Goal: Task Accomplishment & Management: Manage account settings

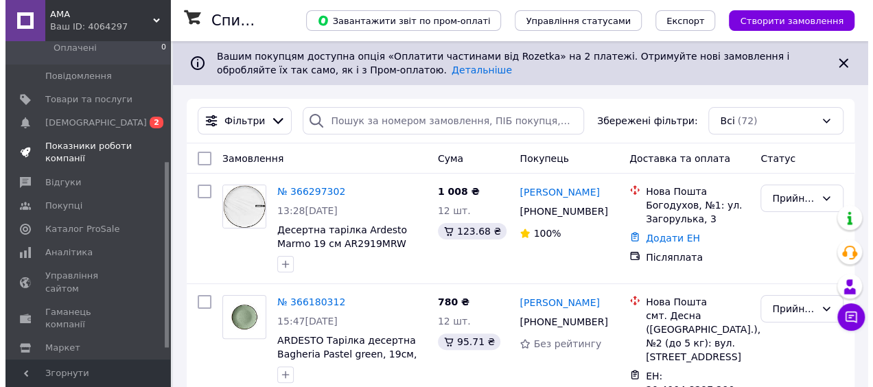
scroll to position [206, 0]
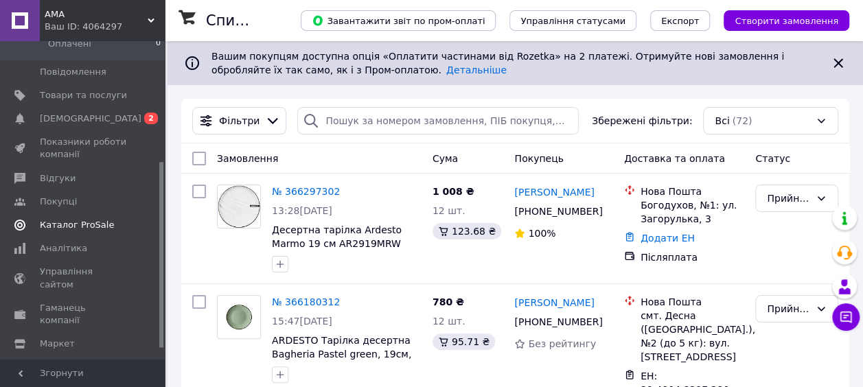
click at [59, 219] on span "Каталог ProSale" at bounding box center [77, 225] width 74 height 12
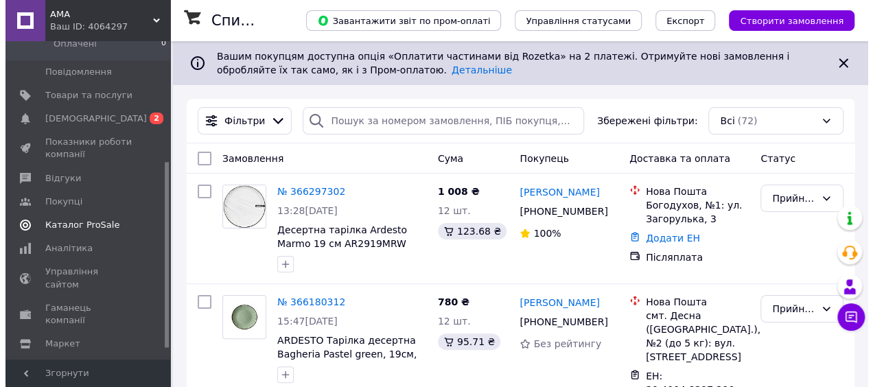
scroll to position [146, 0]
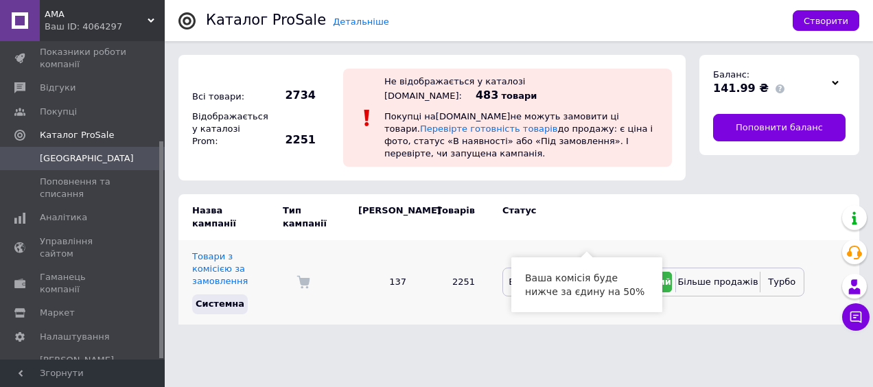
click at [584, 277] on span "Економ" at bounding box center [586, 282] width 34 height 10
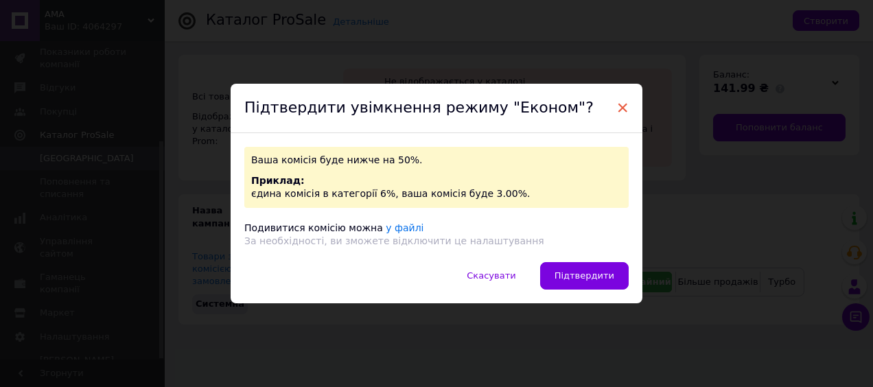
click at [617, 105] on span "×" at bounding box center [623, 107] width 12 height 23
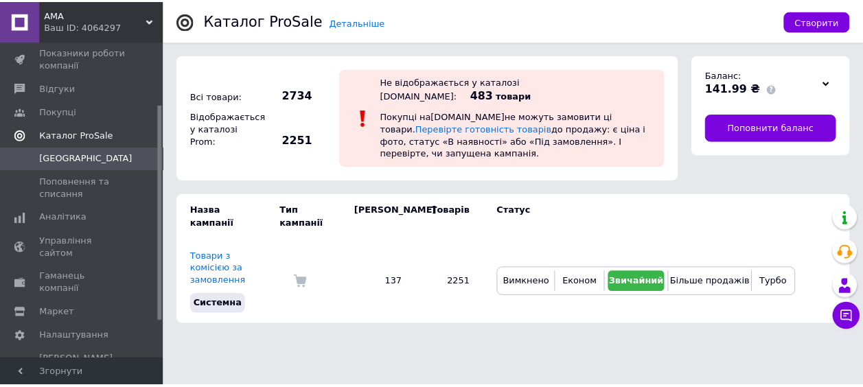
scroll to position [0, 0]
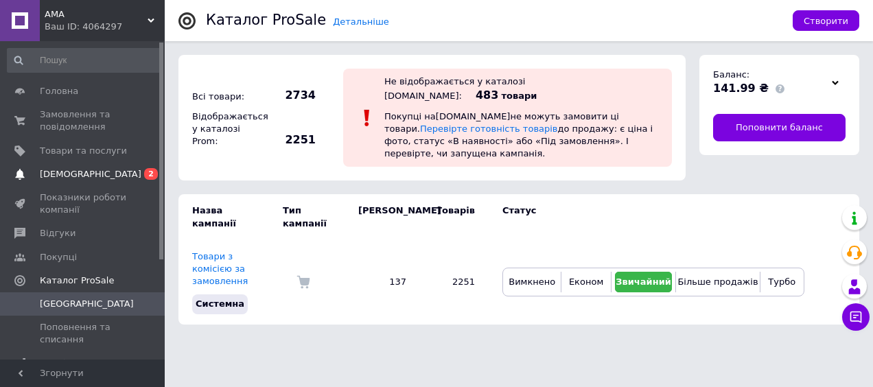
click at [80, 170] on span "Сповіщення" at bounding box center [91, 174] width 102 height 12
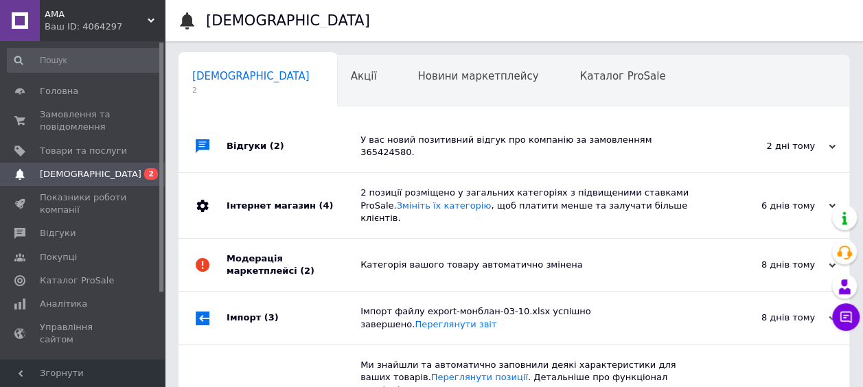
scroll to position [0, 7]
click at [344, 78] on span "Акції" at bounding box center [357, 76] width 26 height 12
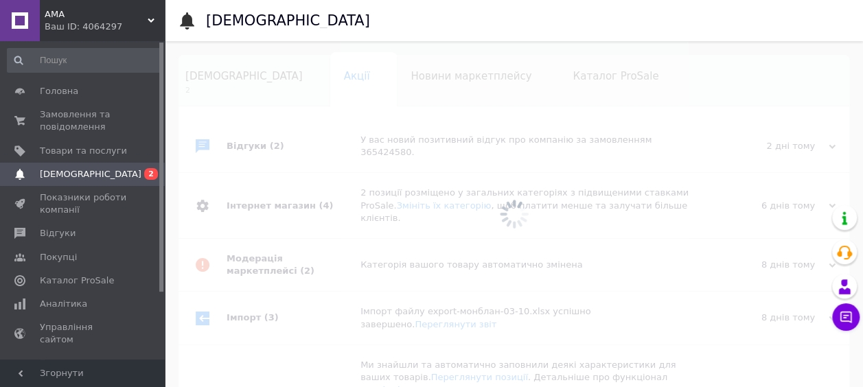
scroll to position [0, 10]
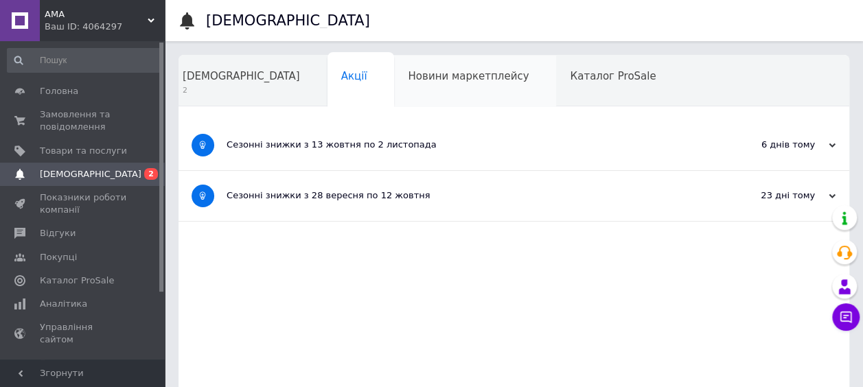
click at [398, 85] on div "Новини маркетплейсу" at bounding box center [475, 82] width 162 height 52
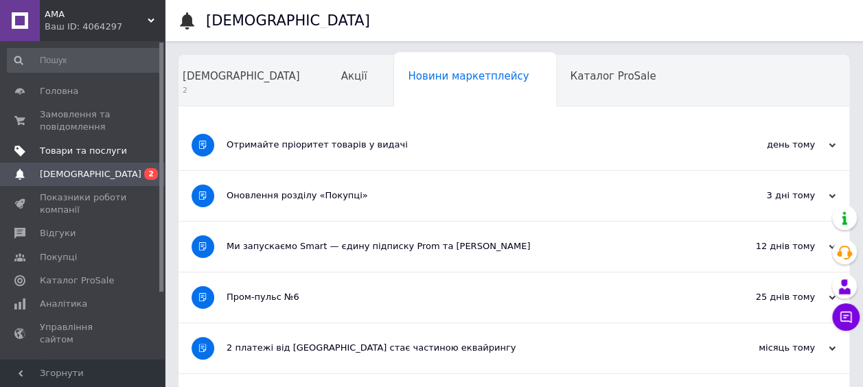
click at [96, 150] on span "Товари та послуги" at bounding box center [83, 151] width 87 height 12
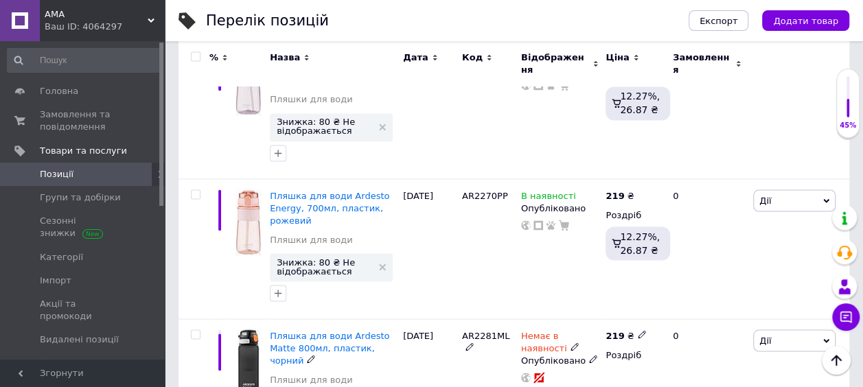
scroll to position [6429, 0]
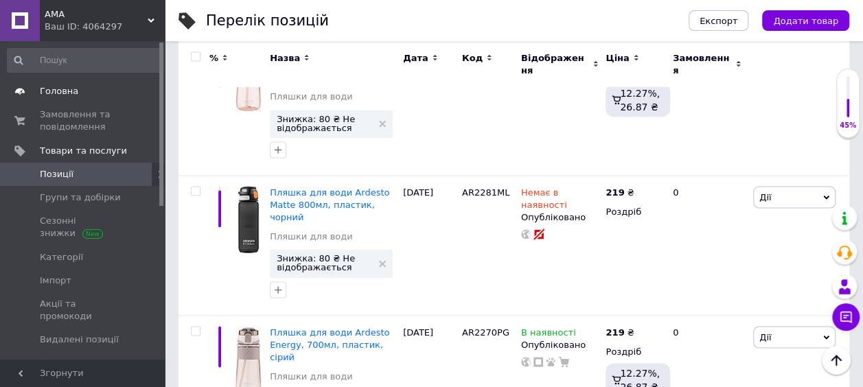
click at [66, 90] on span "Головна" at bounding box center [59, 91] width 38 height 12
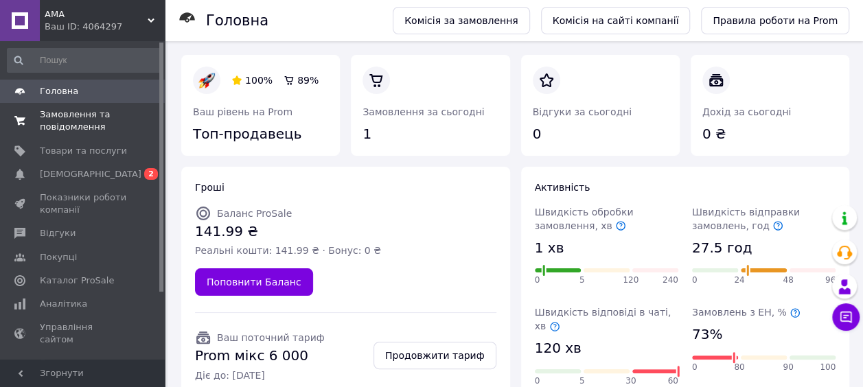
click at [62, 118] on span "Замовлення та повідомлення" at bounding box center [83, 120] width 87 height 25
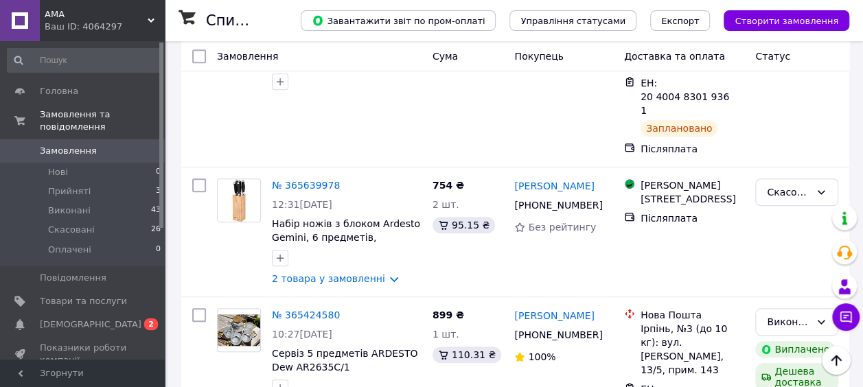
scroll to position [618, 0]
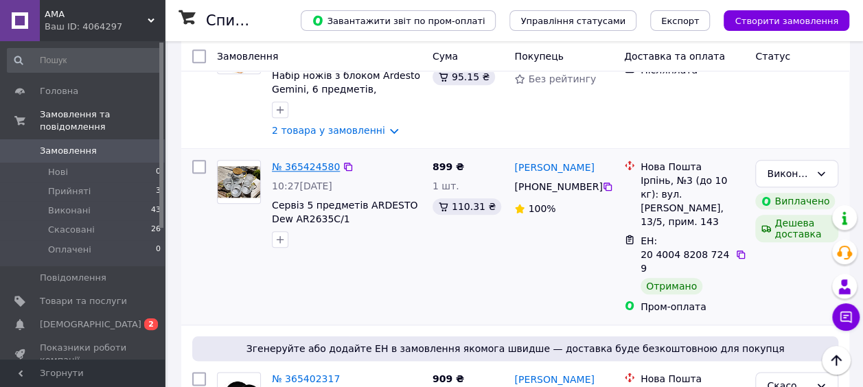
click at [312, 161] on link "№ 365424580" at bounding box center [306, 166] width 68 height 11
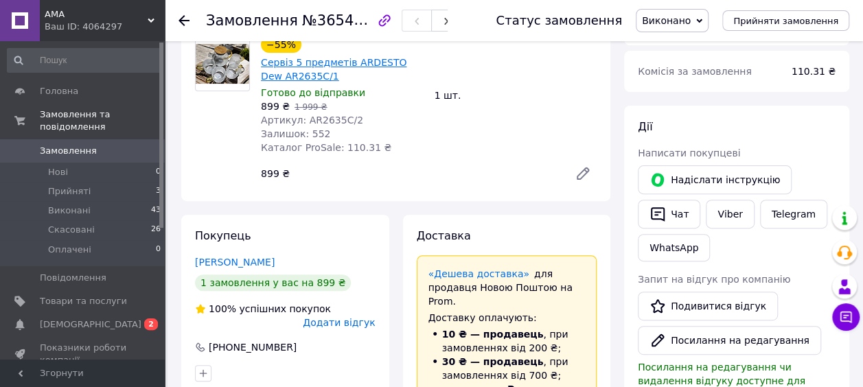
scroll to position [69, 0]
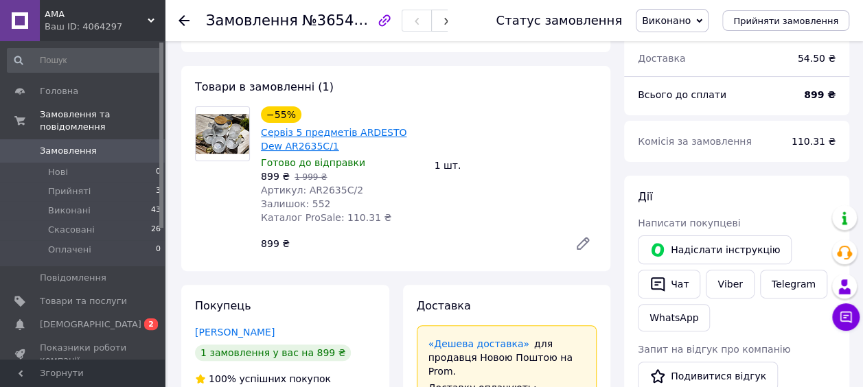
click at [286, 127] on link "Сервіз 5 предметів ARDESTO Dew AR2635C/1" at bounding box center [334, 139] width 146 height 25
click at [73, 163] on li "Нові 0" at bounding box center [84, 172] width 169 height 19
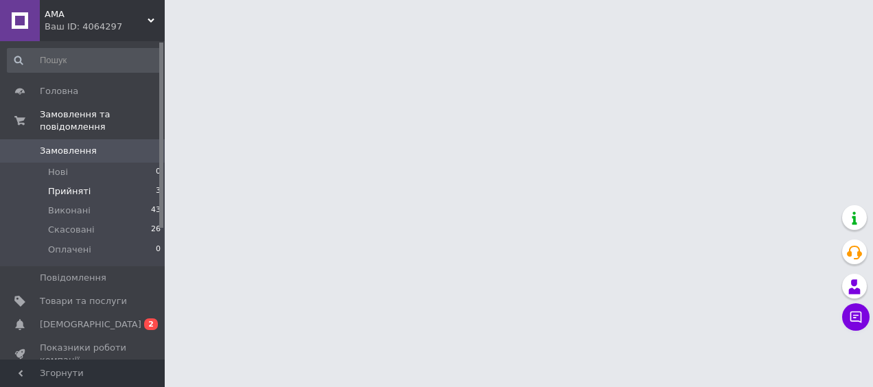
click at [78, 185] on span "Прийняті" at bounding box center [69, 191] width 43 height 12
click at [58, 185] on span "Прийняті" at bounding box center [69, 191] width 43 height 12
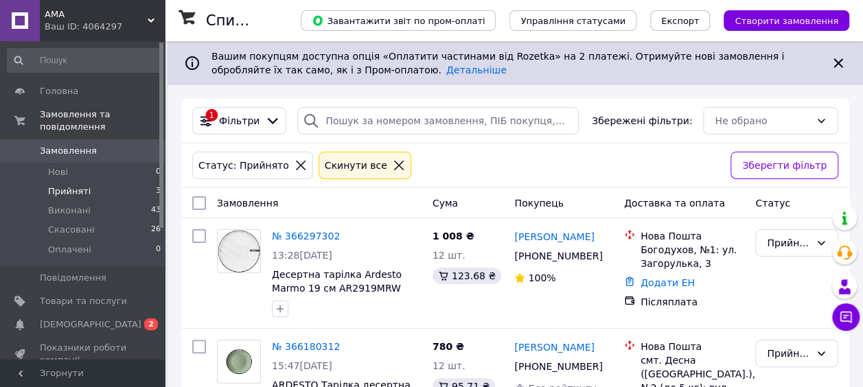
click at [73, 14] on span "AMA" at bounding box center [96, 14] width 103 height 12
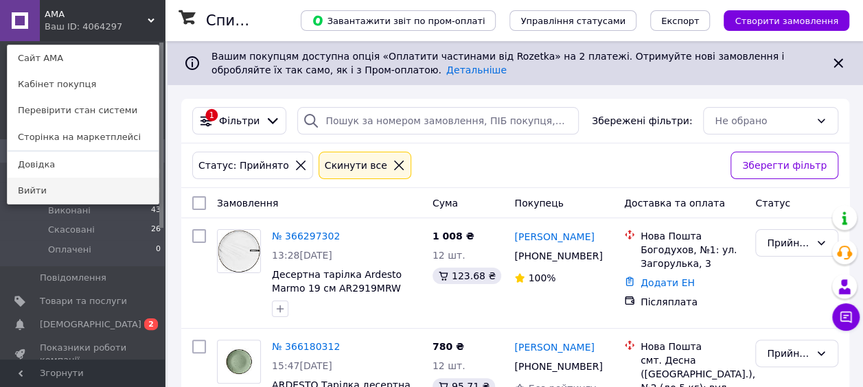
click at [28, 192] on link "Вийти" at bounding box center [83, 191] width 151 height 26
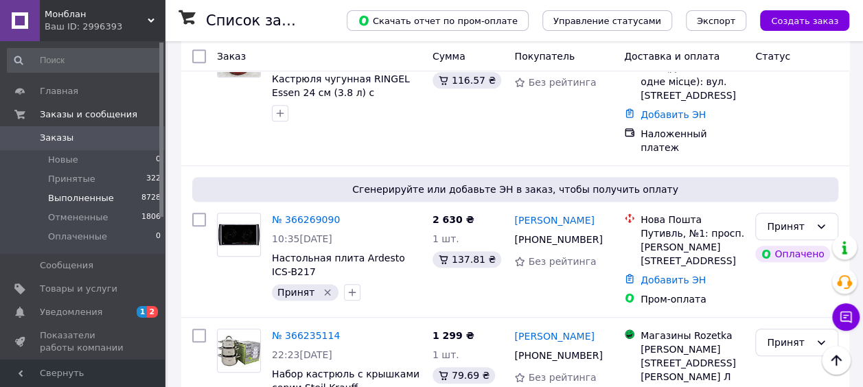
scroll to position [412, 0]
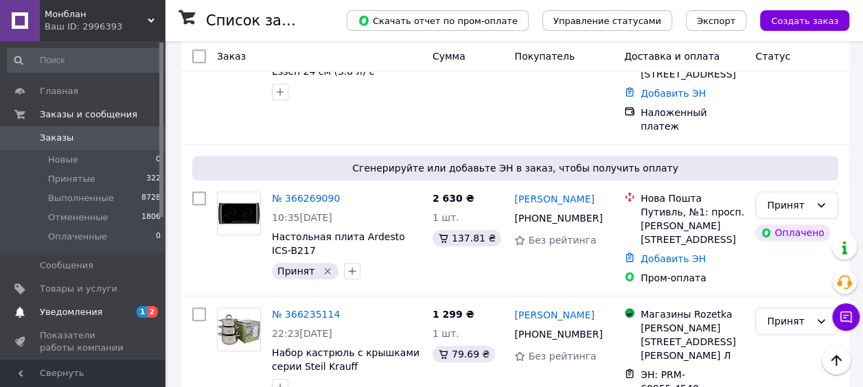
click at [80, 312] on span "Уведомления" at bounding box center [71, 312] width 62 height 12
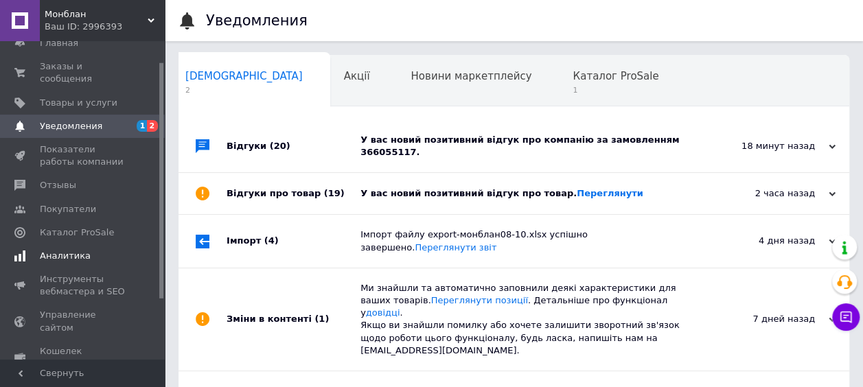
scroll to position [69, 0]
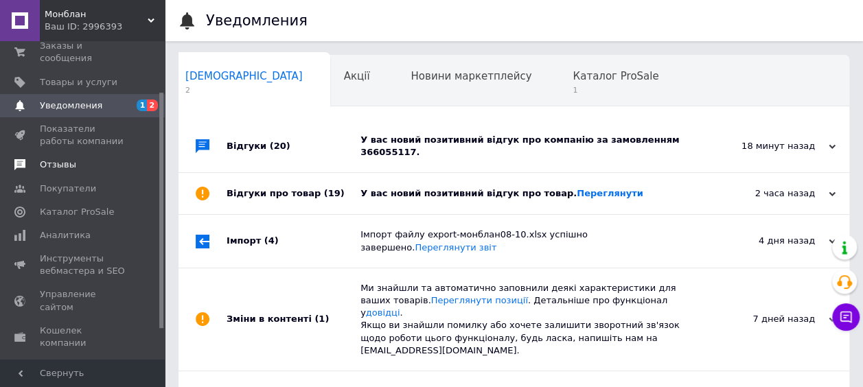
click at [65, 153] on link "Отзывы" at bounding box center [84, 164] width 169 height 23
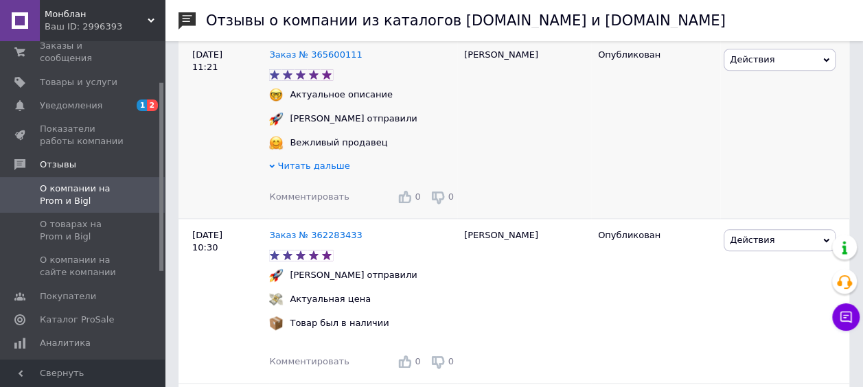
scroll to position [481, 0]
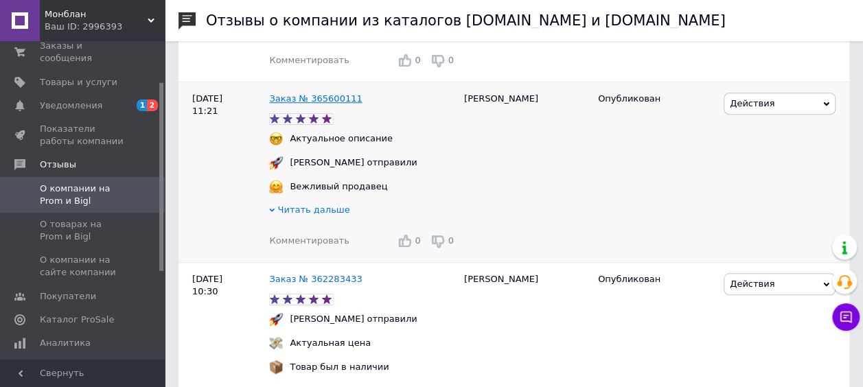
click at [299, 100] on link "Заказ № 365600111" at bounding box center [315, 98] width 93 height 10
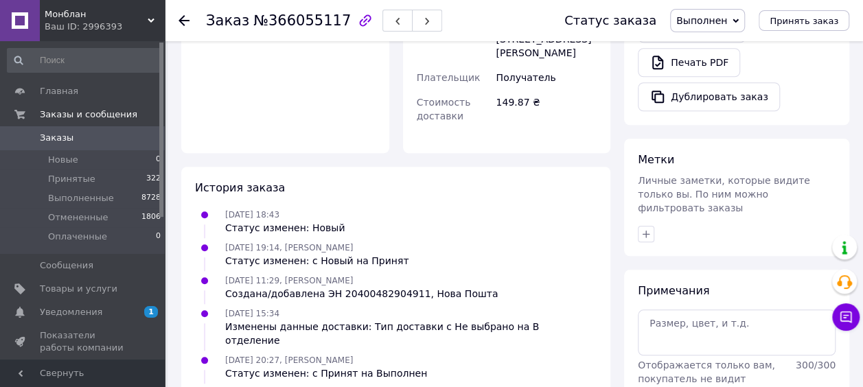
scroll to position [604, 0]
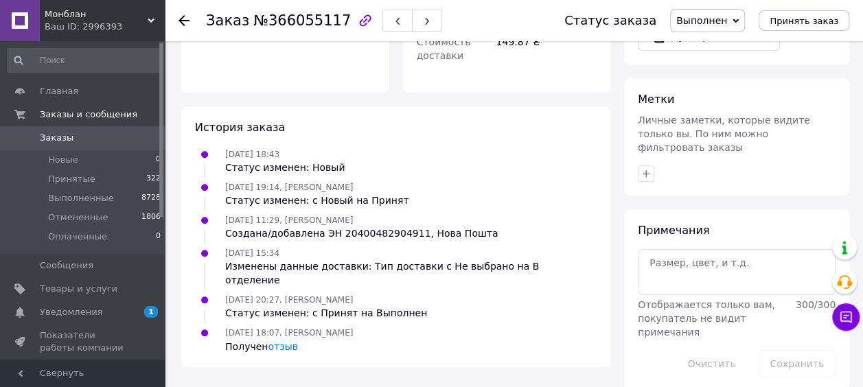
click at [67, 135] on span "Заказы" at bounding box center [57, 138] width 34 height 12
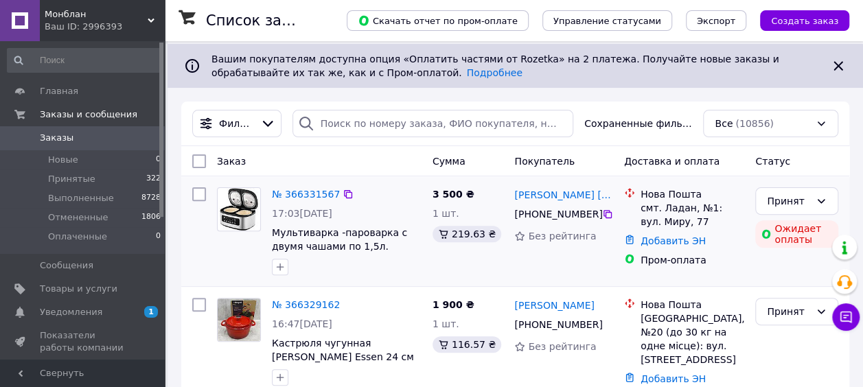
scroll to position [137, 0]
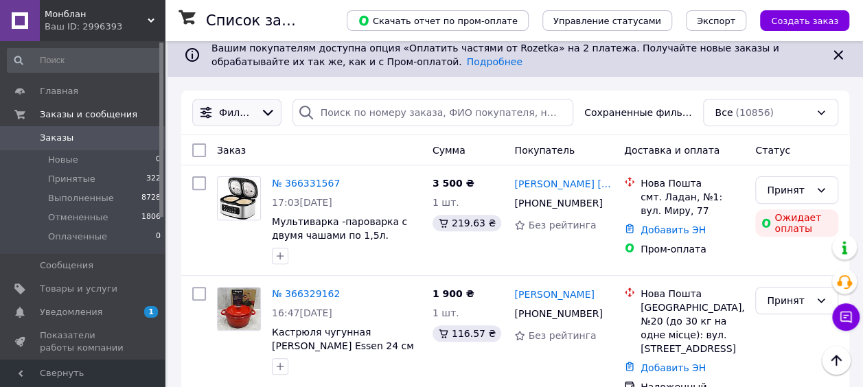
click at [241, 117] on span "Фильтры" at bounding box center [237, 113] width 36 height 14
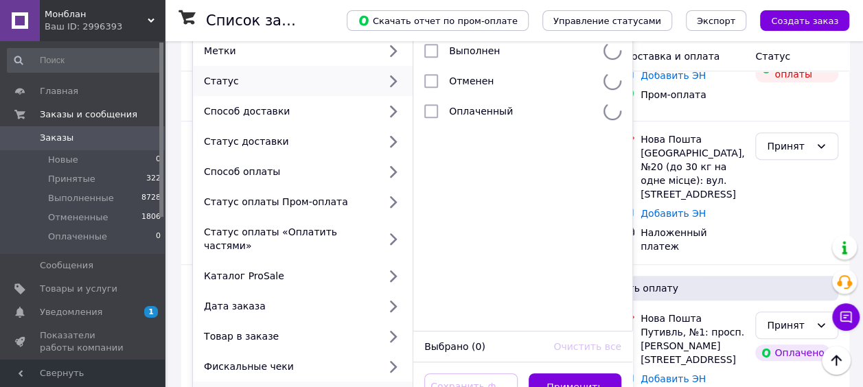
scroll to position [412, 0]
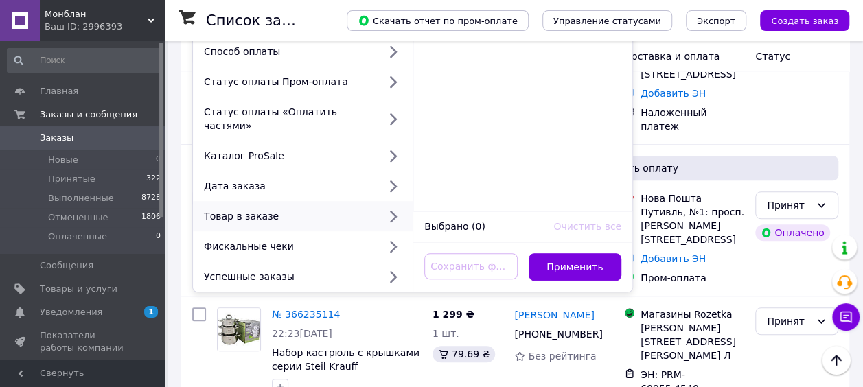
click at [303, 209] on div "Товар в заказе" at bounding box center [288, 216] width 180 height 14
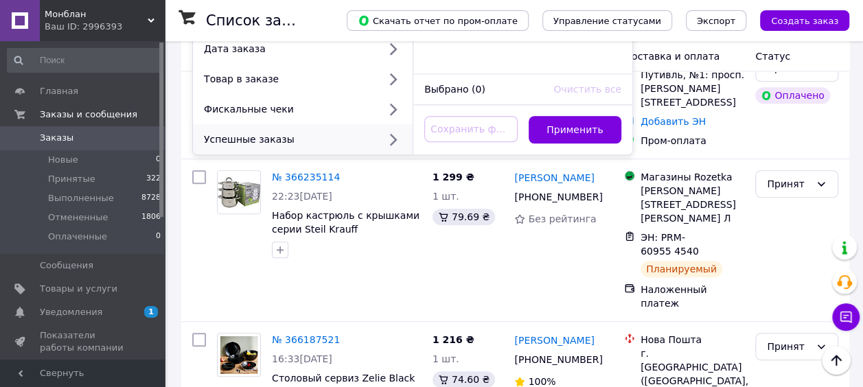
scroll to position [343, 0]
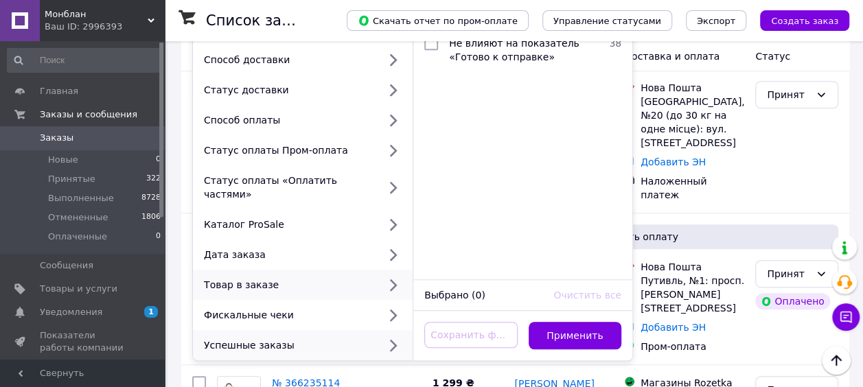
click at [301, 278] on div "Товар в заказе" at bounding box center [288, 285] width 180 height 14
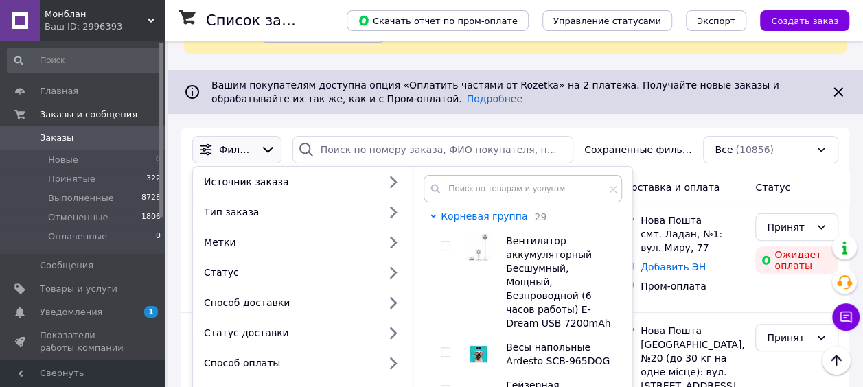
scroll to position [69, 0]
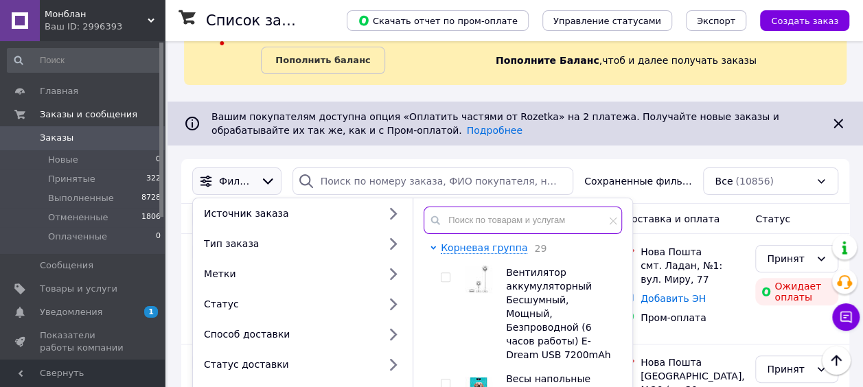
paste input "SDK-200S"
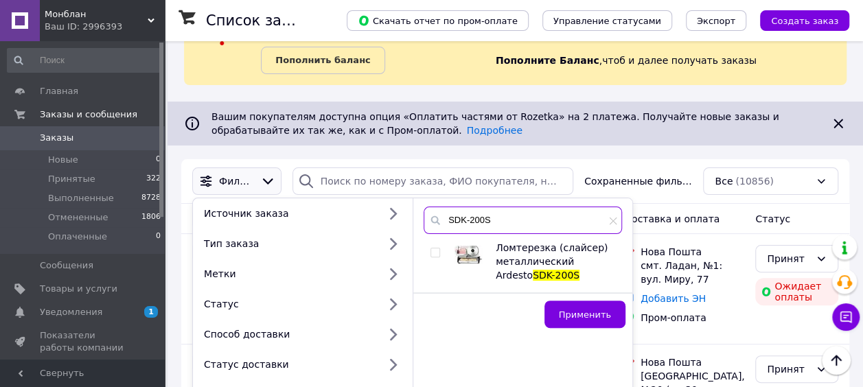
type input "SDK-200S"
click at [436, 251] on input "checkbox" at bounding box center [434, 253] width 9 height 9
checkbox input "true"
click at [609, 321] on button "Применить" at bounding box center [584, 314] width 81 height 27
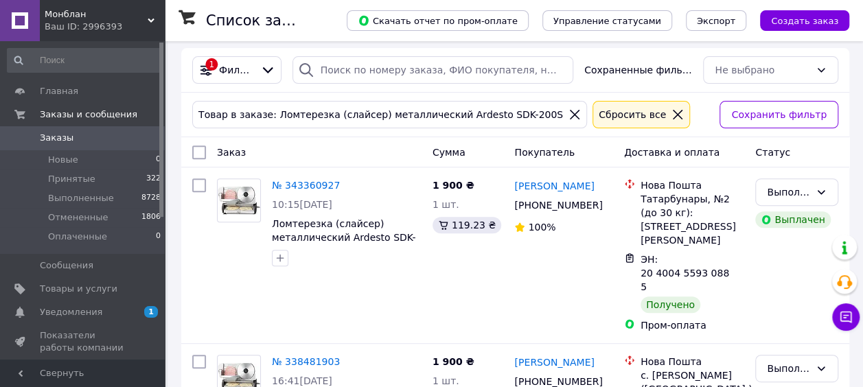
scroll to position [206, 0]
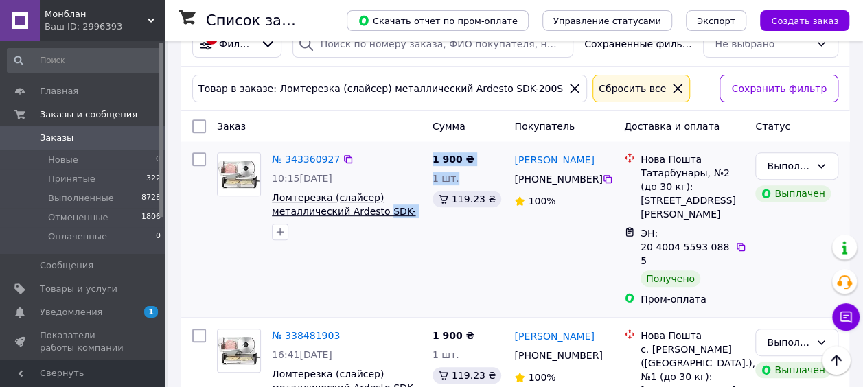
drag, startPoint x: 427, startPoint y: 214, endPoint x: 378, endPoint y: 215, distance: 49.4
click at [378, 215] on div "№ 343360927 10:15[DATE] Ломтерезка (слайсер) металлический Ardesto SDK-200S 1 9…" at bounding box center [515, 229] width 657 height 165
drag, startPoint x: 378, startPoint y: 215, endPoint x: 415, endPoint y: 252, distance: 52.9
click at [415, 252] on div "№ 343360927 10:15[DATE] Ломтерезка (слайсер) металлический Ardesto SDK-200S" at bounding box center [319, 229] width 216 height 165
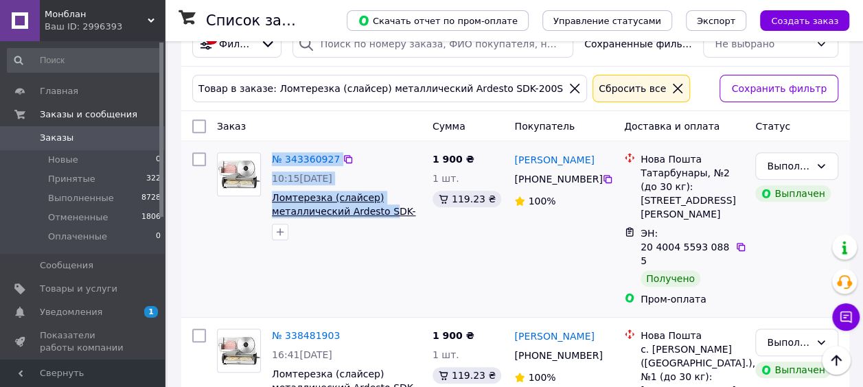
drag, startPoint x: 261, startPoint y: 199, endPoint x: 385, endPoint y: 217, distance: 125.5
click at [385, 217] on div "№ 343360927 10:15[DATE] Ломтерезка (слайсер) металлический Ardesto SDK-200S" at bounding box center [319, 196] width 216 height 99
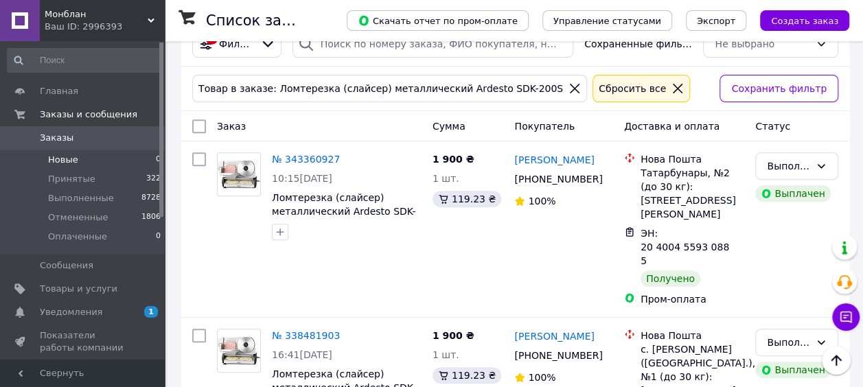
click at [71, 157] on span "Новые" at bounding box center [63, 160] width 30 height 12
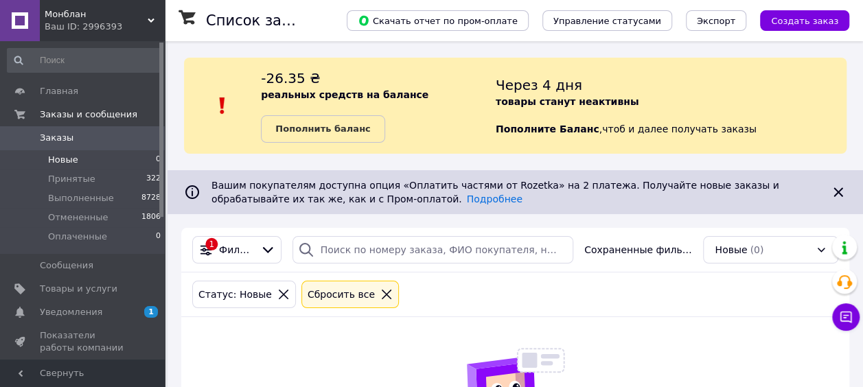
click at [382, 297] on icon at bounding box center [387, 295] width 10 height 10
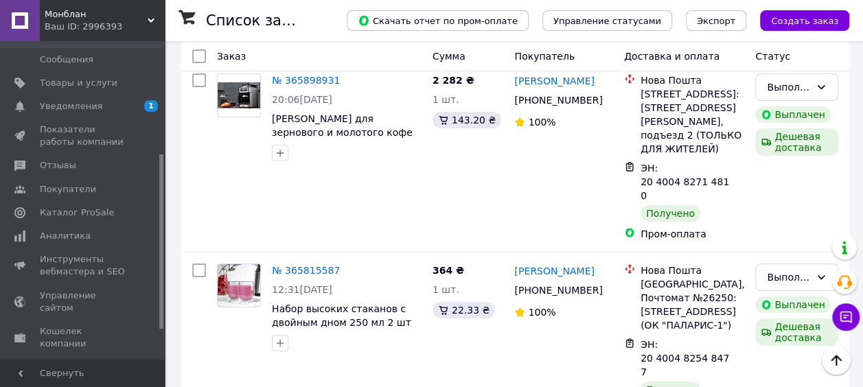
scroll to position [2609, 0]
